Goal: Task Accomplishment & Management: Use online tool/utility

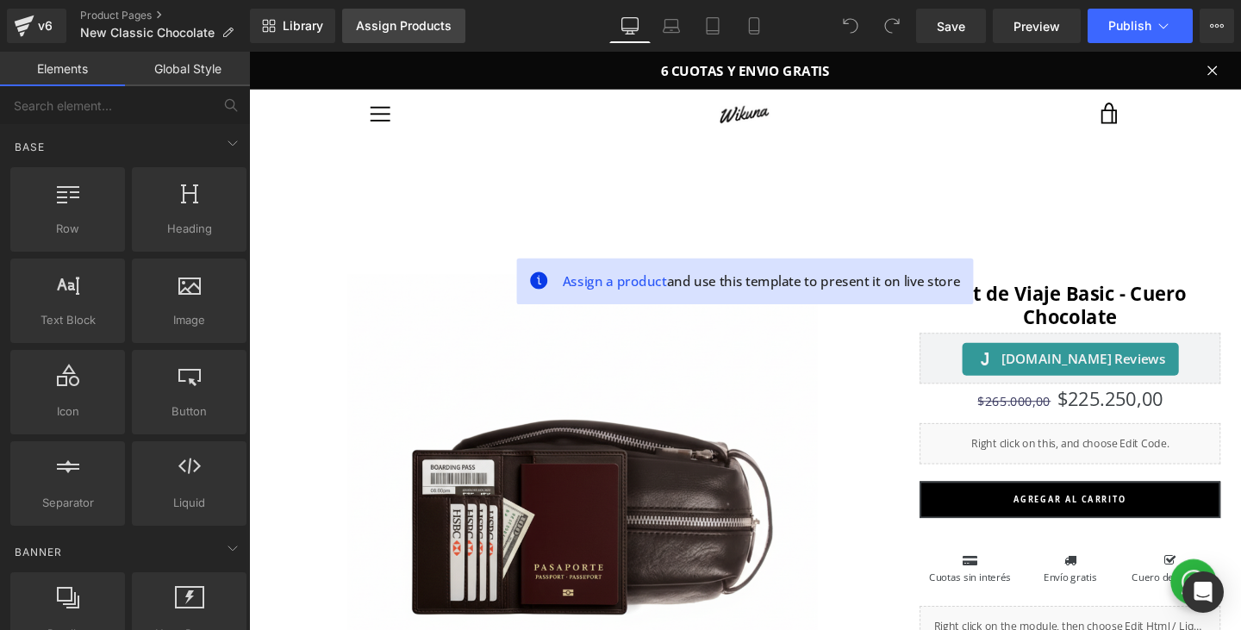
click at [385, 30] on div "Assign Products" at bounding box center [404, 26] width 96 height 14
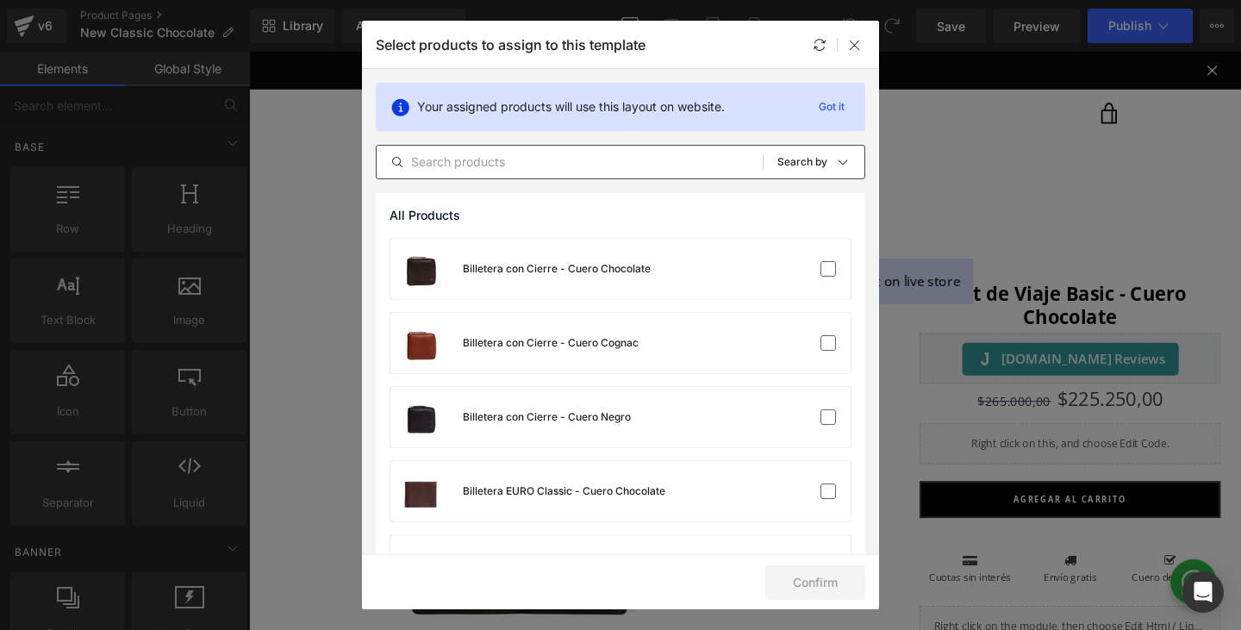
click at [479, 160] on input "text" at bounding box center [570, 162] width 386 height 21
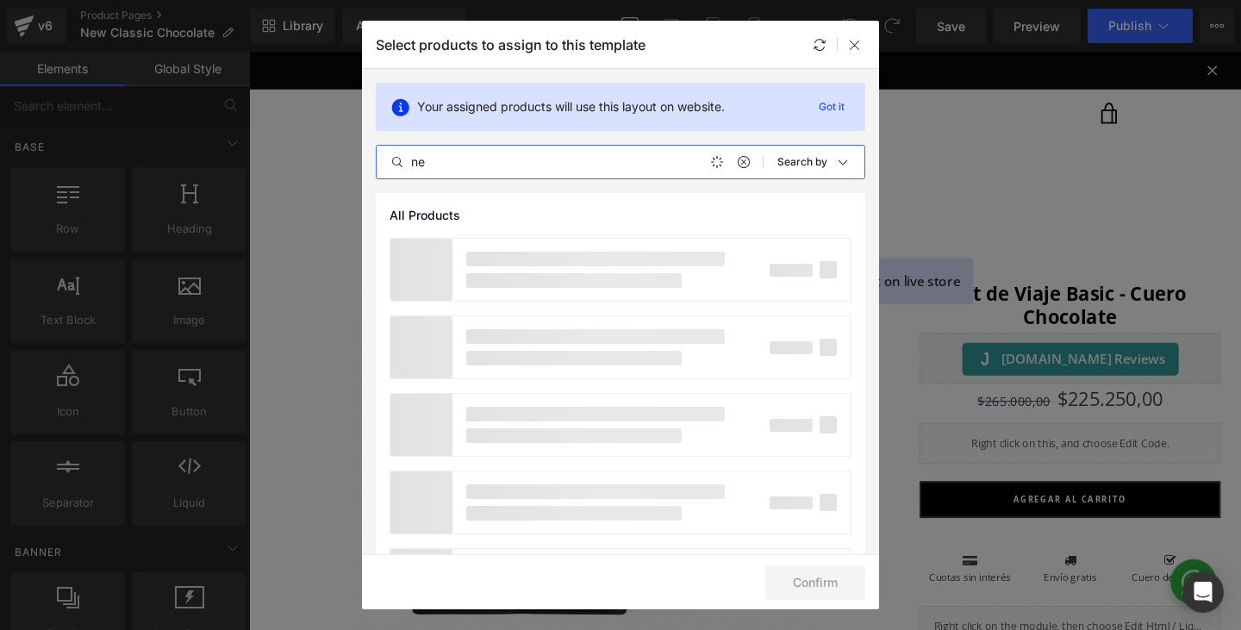
type input "n"
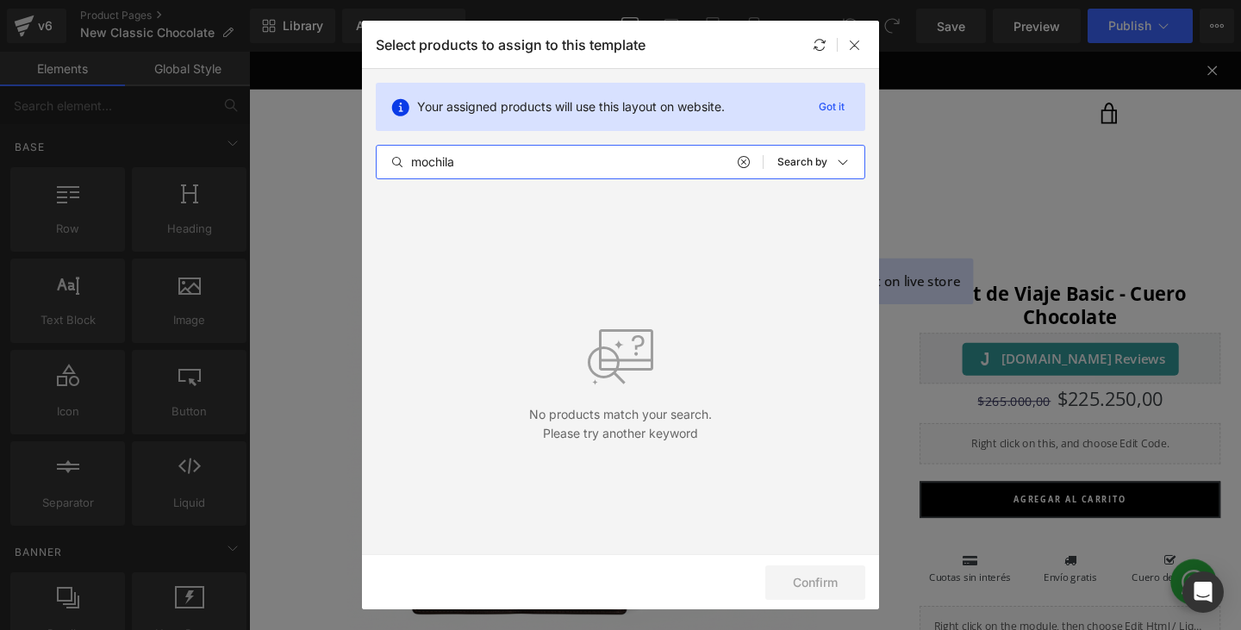
type input "mochila"
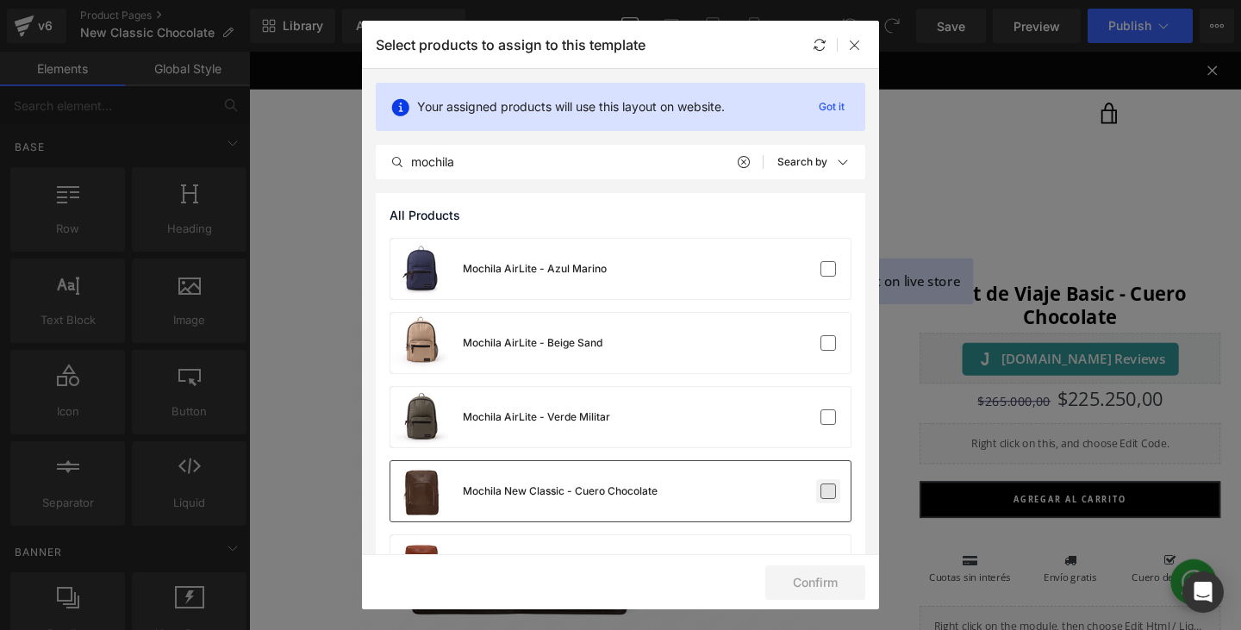
click at [831, 497] on label at bounding box center [829, 492] width 16 height 16
click at [828, 491] on input "checkbox" at bounding box center [828, 491] width 0 height 0
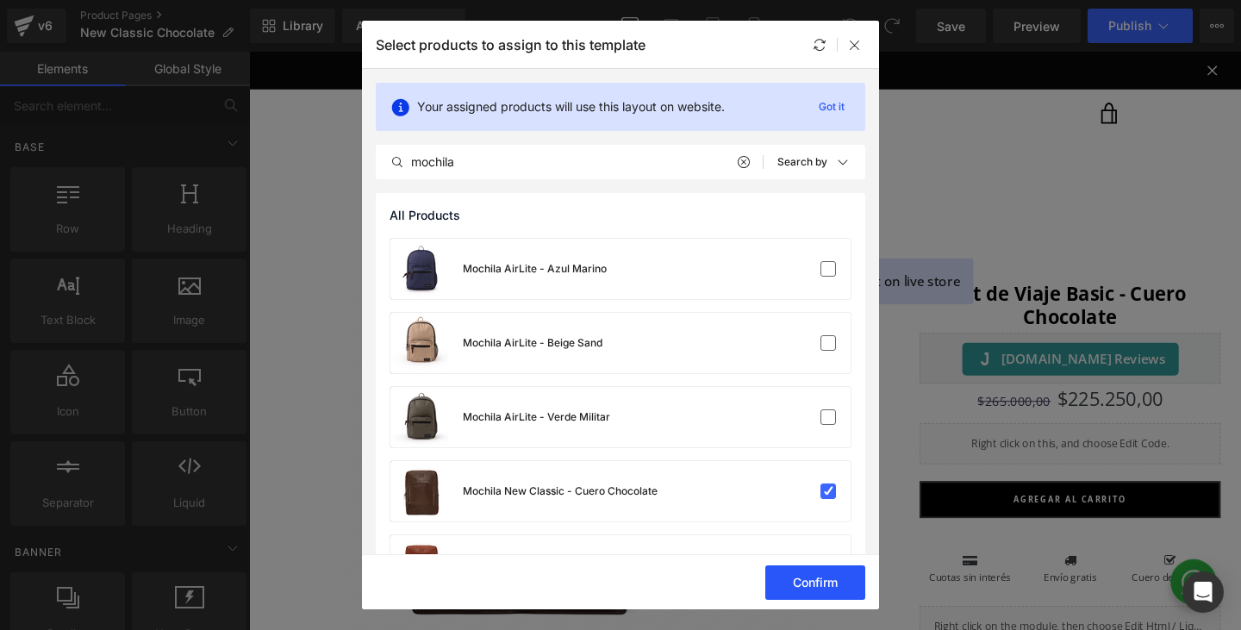
click at [814, 578] on button "Confirm" at bounding box center [815, 582] width 100 height 34
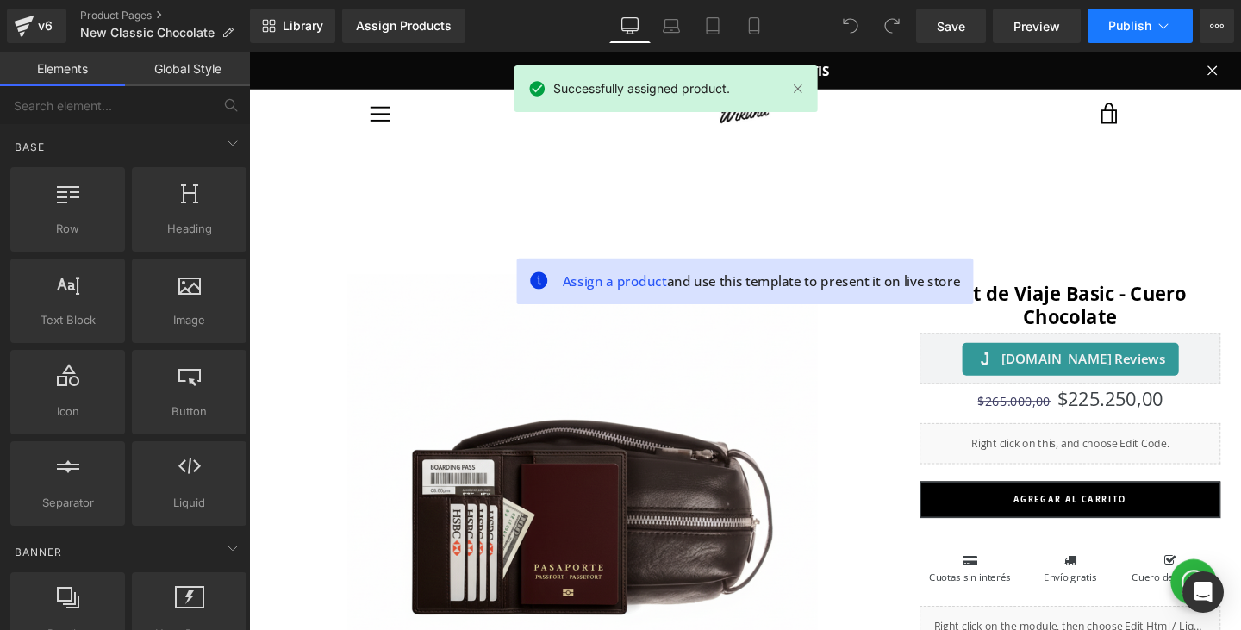
click at [1117, 25] on span "Publish" at bounding box center [1129, 26] width 43 height 14
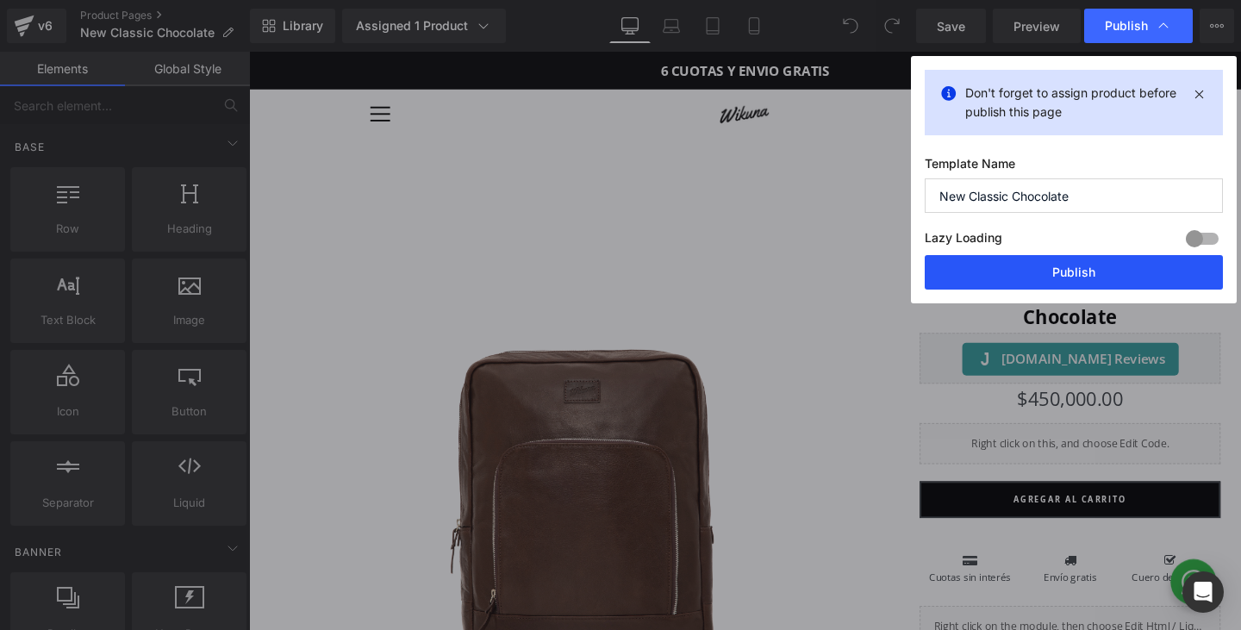
click at [1062, 272] on button "Publish" at bounding box center [1074, 272] width 298 height 34
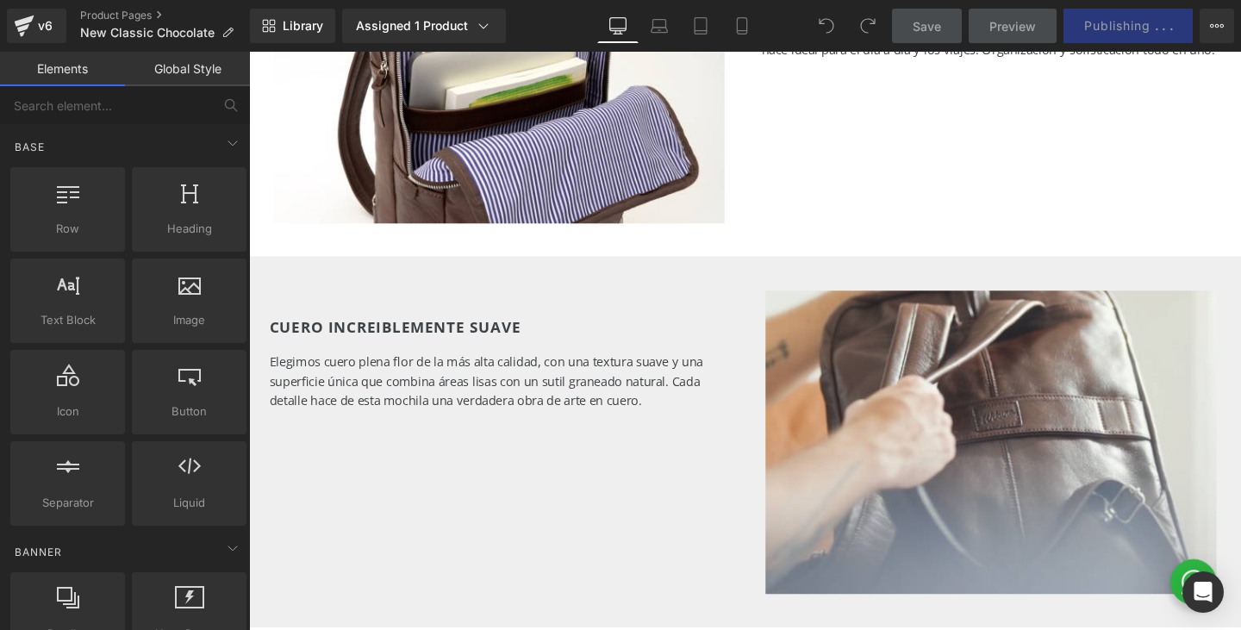
scroll to position [1941, 0]
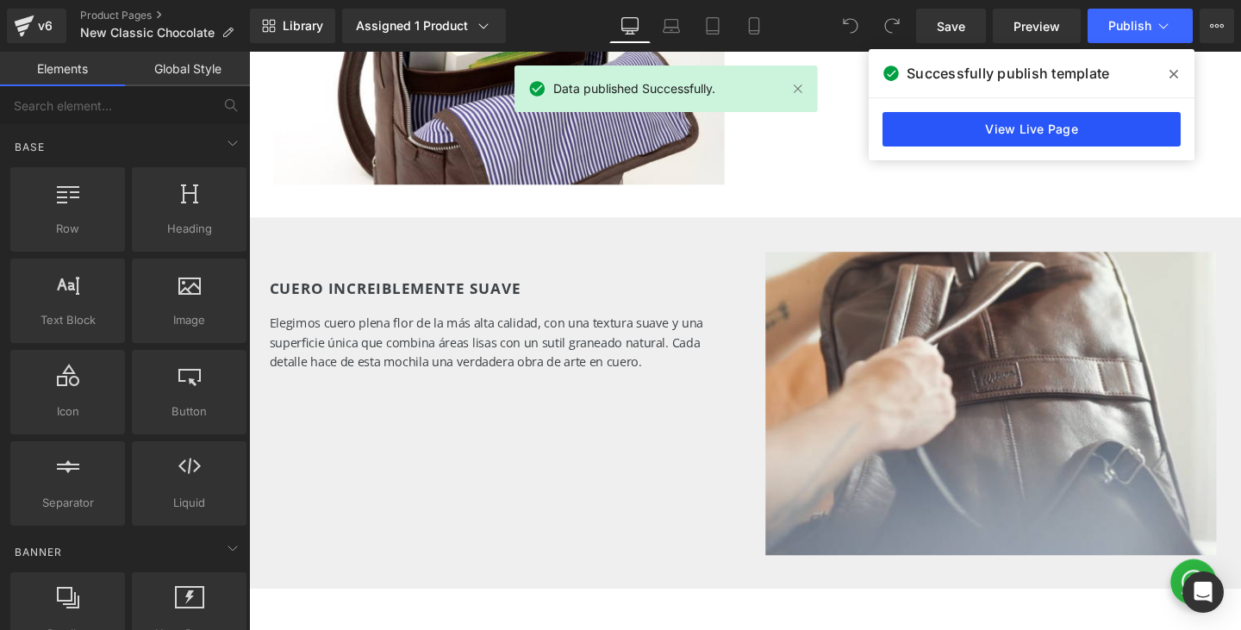
click at [932, 134] on link "View Live Page" at bounding box center [1032, 129] width 298 height 34
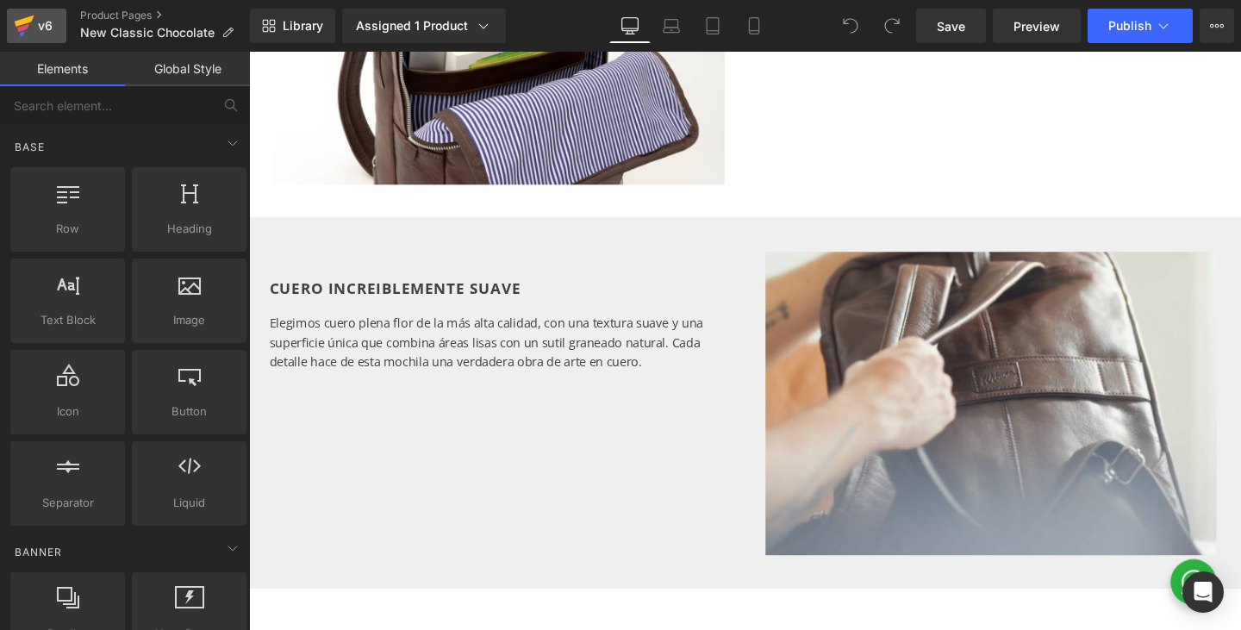
click at [36, 24] on div "v6" at bounding box center [45, 26] width 22 height 22
